Goal: Browse casually: Explore the website without a specific task or goal

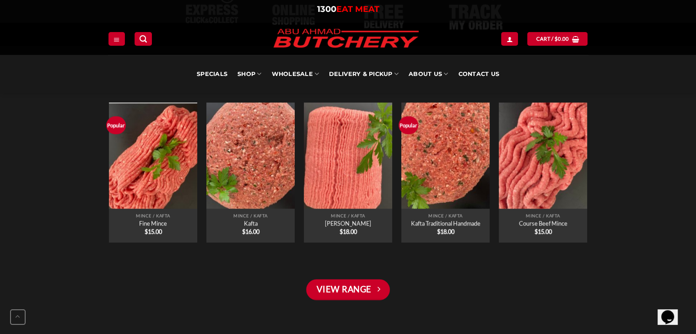
scroll to position [675, 0]
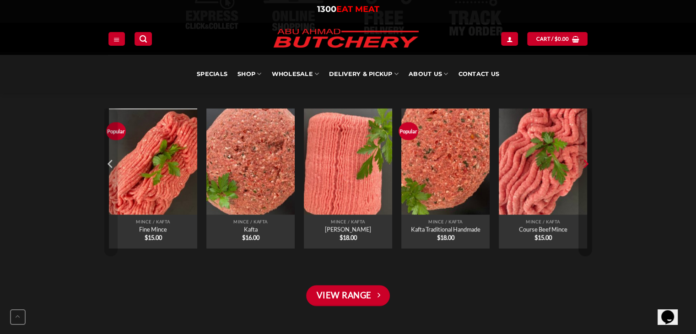
click at [581, 165] on icon "Next" at bounding box center [585, 164] width 14 height 14
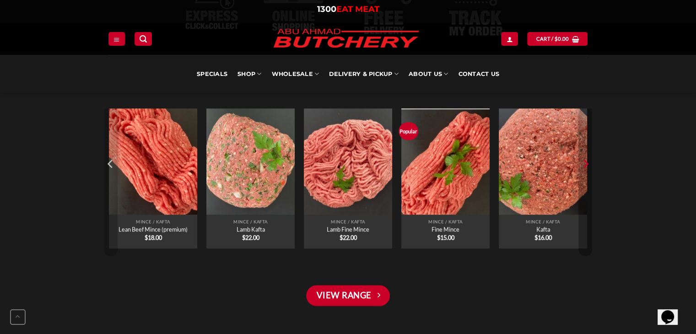
click at [581, 165] on icon "Next" at bounding box center [585, 164] width 14 height 14
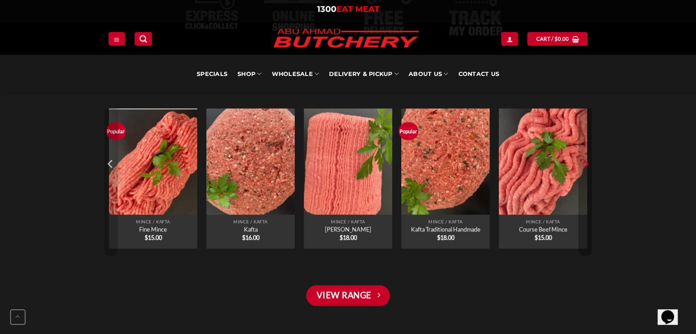
click at [581, 165] on icon "Next" at bounding box center [585, 164] width 14 height 14
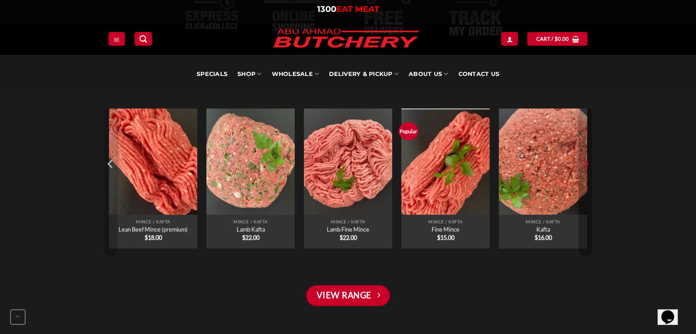
click at [581, 165] on icon "Next" at bounding box center [585, 164] width 14 height 14
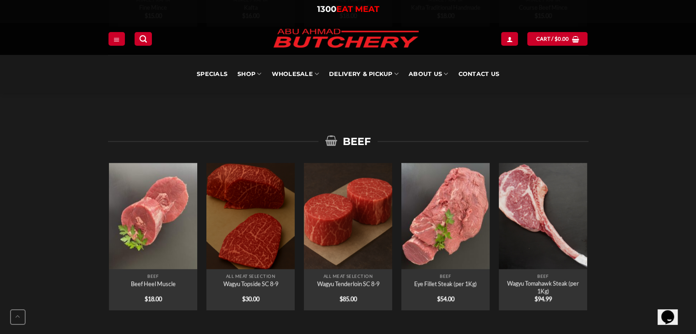
scroll to position [916, 0]
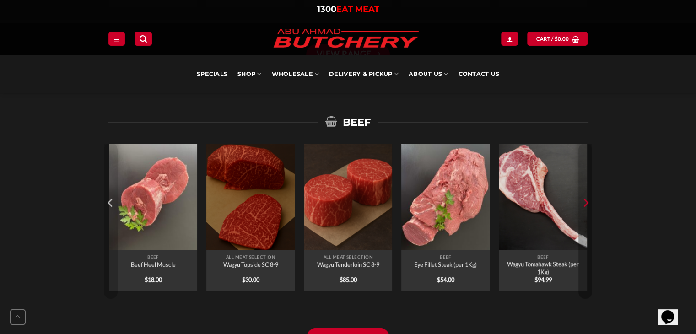
click at [588, 196] on icon "Next" at bounding box center [585, 203] width 14 height 14
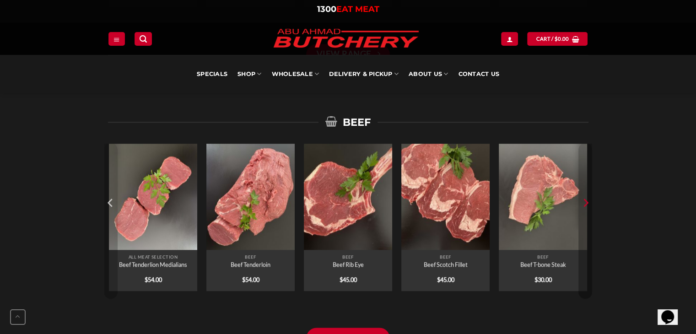
click at [588, 196] on icon "Next" at bounding box center [585, 203] width 14 height 14
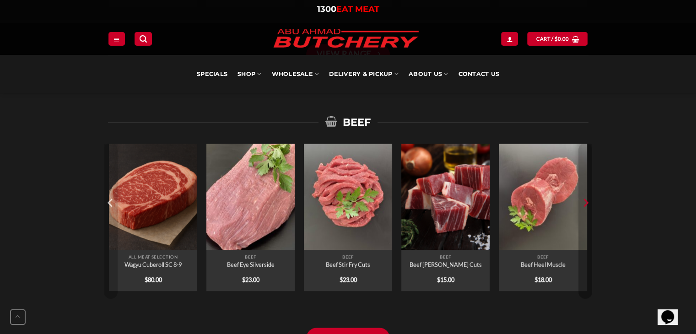
click at [588, 196] on icon "Next" at bounding box center [585, 203] width 14 height 14
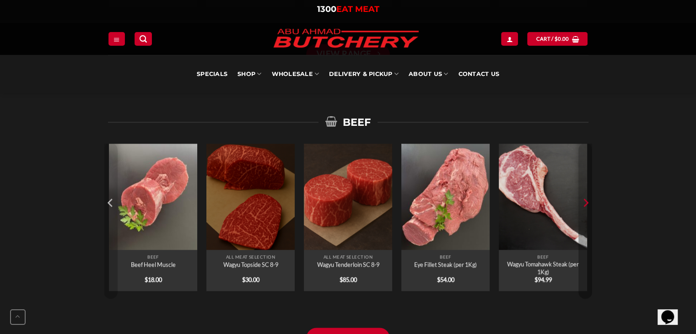
click at [588, 196] on icon "Next" at bounding box center [585, 203] width 14 height 14
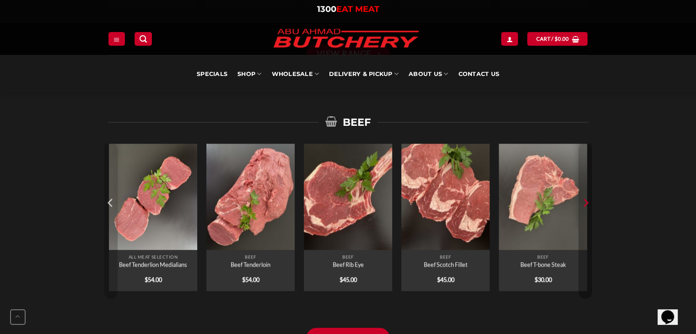
click at [588, 196] on icon "Next" at bounding box center [585, 203] width 14 height 14
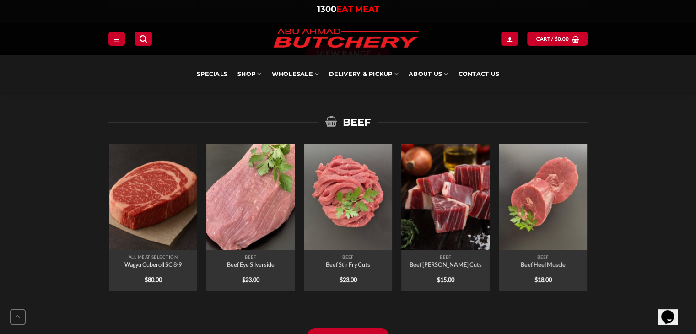
click at [103, 209] on div "MINCE Popular Quick View Mince / Kafta Fine Mince $ 15.00 Quick View Mince / Ka…" at bounding box center [348, 247] width 696 height 816
click at [111, 212] on button "Previous" at bounding box center [111, 221] width 14 height 156
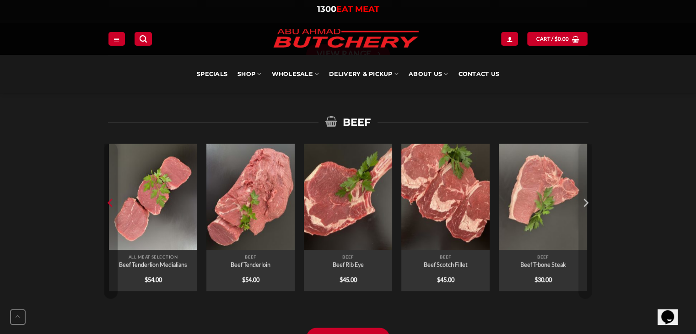
click at [111, 212] on button "Previous" at bounding box center [111, 221] width 14 height 156
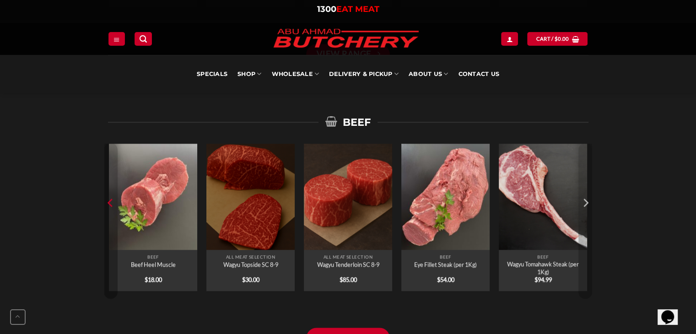
click at [111, 212] on button "Previous" at bounding box center [111, 221] width 14 height 156
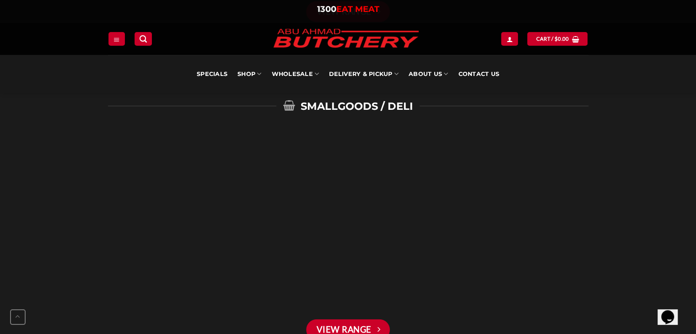
scroll to position [2139, 0]
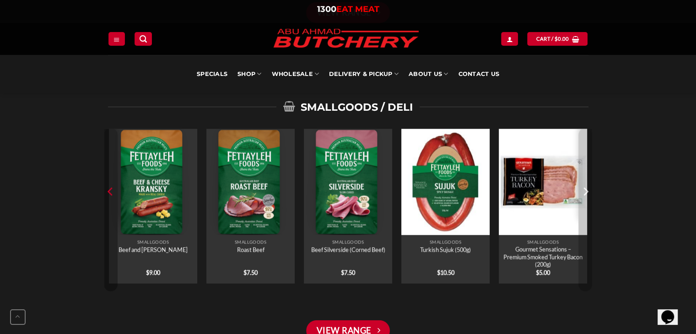
click at [108, 188] on icon "Previous" at bounding box center [109, 192] width 5 height 8
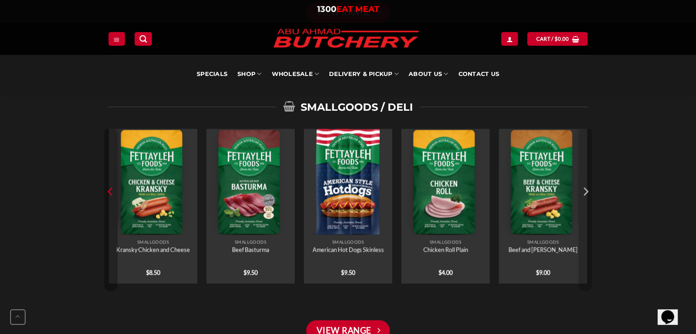
click at [108, 188] on icon "Previous" at bounding box center [109, 192] width 5 height 8
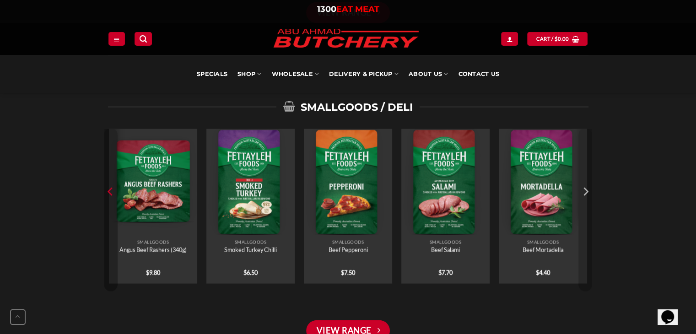
click at [108, 188] on icon "Previous" at bounding box center [109, 192] width 5 height 8
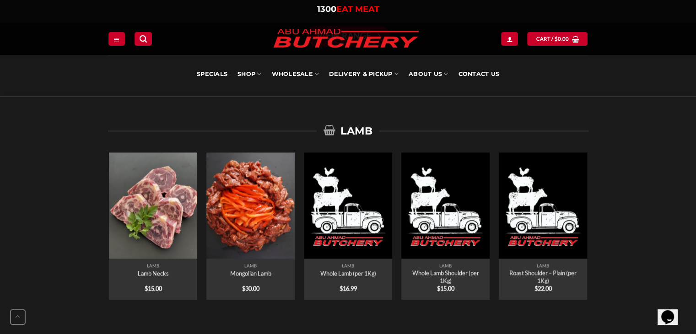
scroll to position [1501, 0]
